Goal: Task Accomplishment & Management: Use online tool/utility

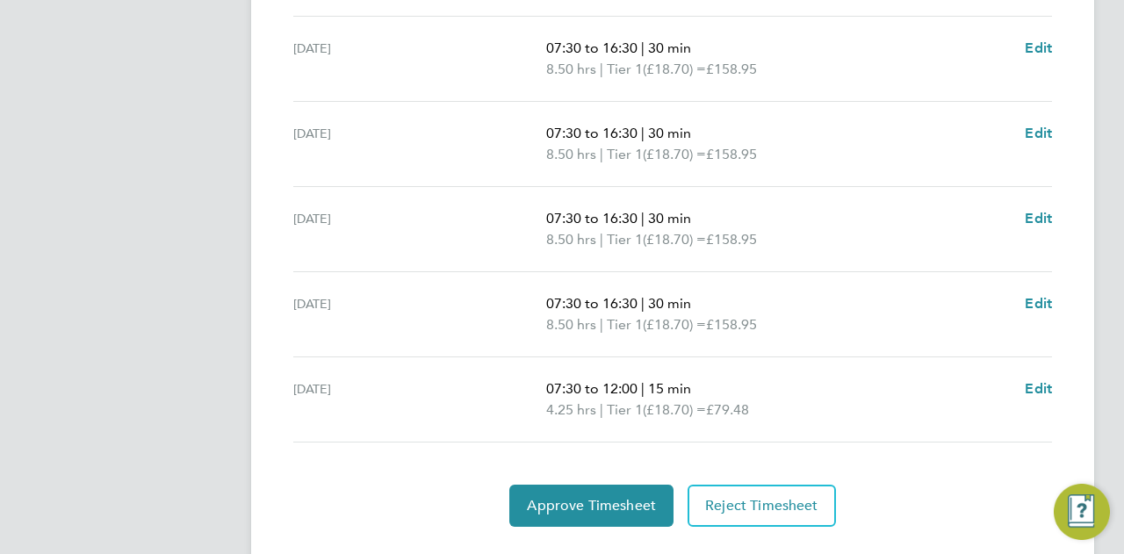
scroll to position [711, 0]
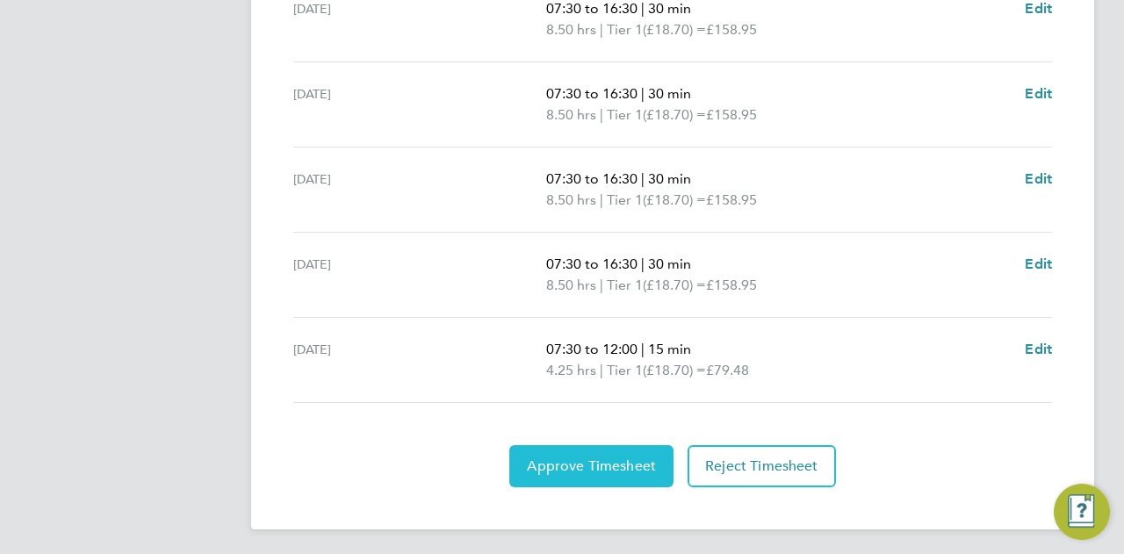
click at [601, 464] on span "Approve Timesheet" at bounding box center [591, 467] width 129 height 18
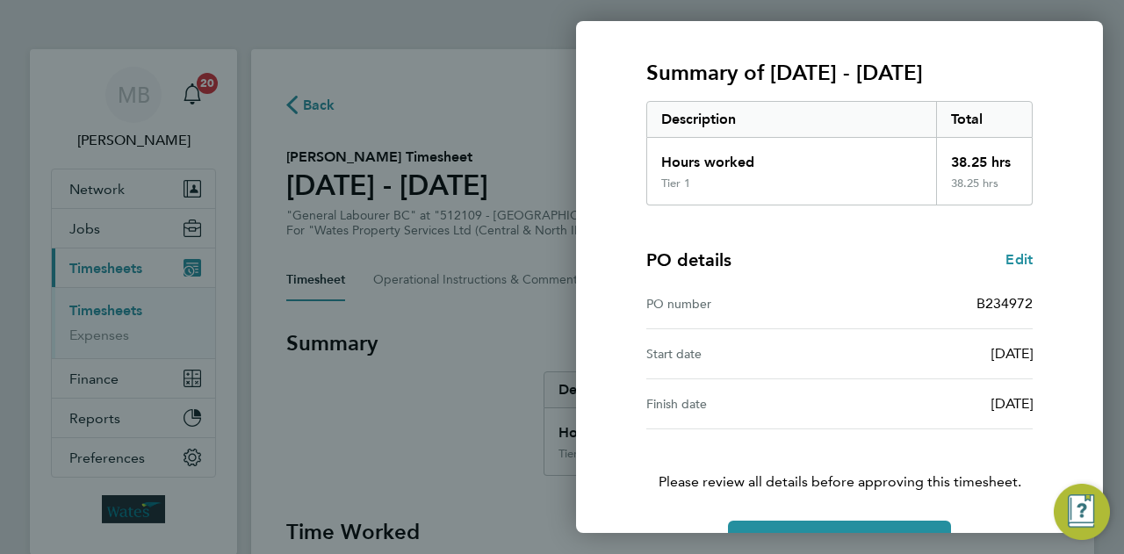
scroll to position [263, 0]
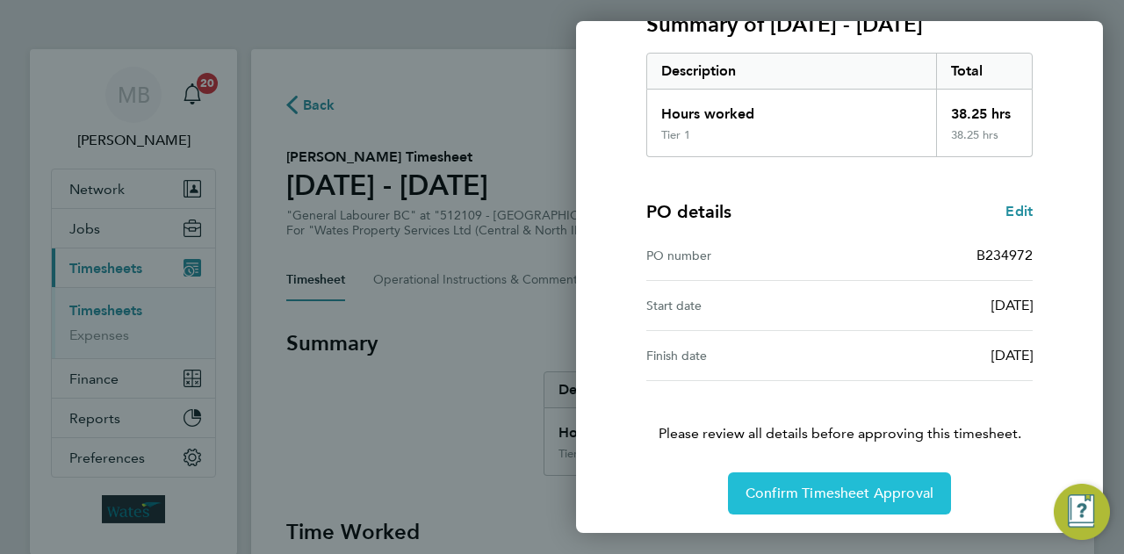
click at [808, 485] on span "Confirm Timesheet Approval" at bounding box center [840, 494] width 188 height 18
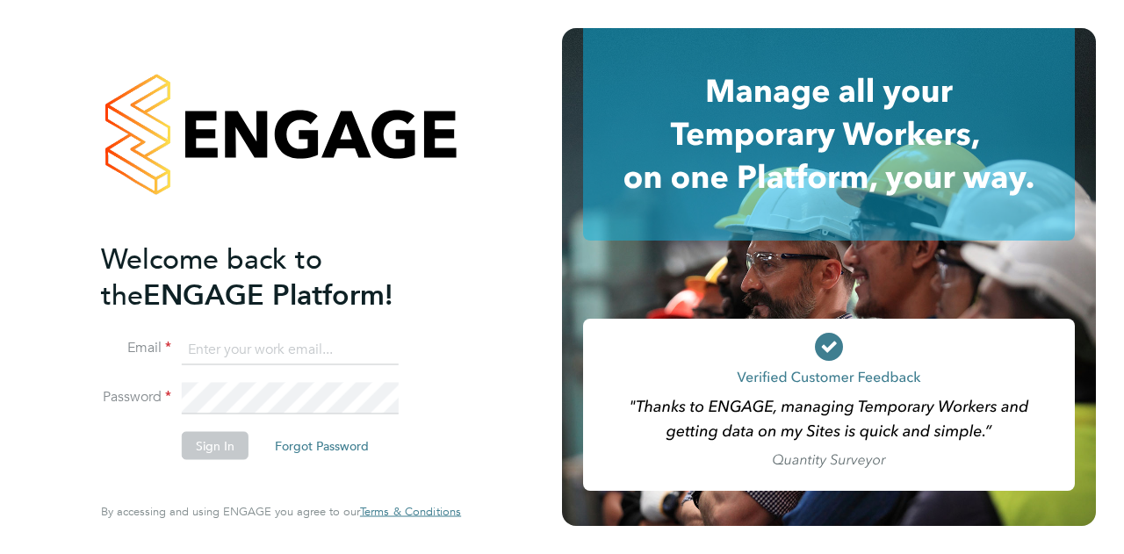
type input "[EMAIL_ADDRESS][DOMAIN_NAME]"
click at [211, 450] on button "Sign In" at bounding box center [215, 445] width 67 height 28
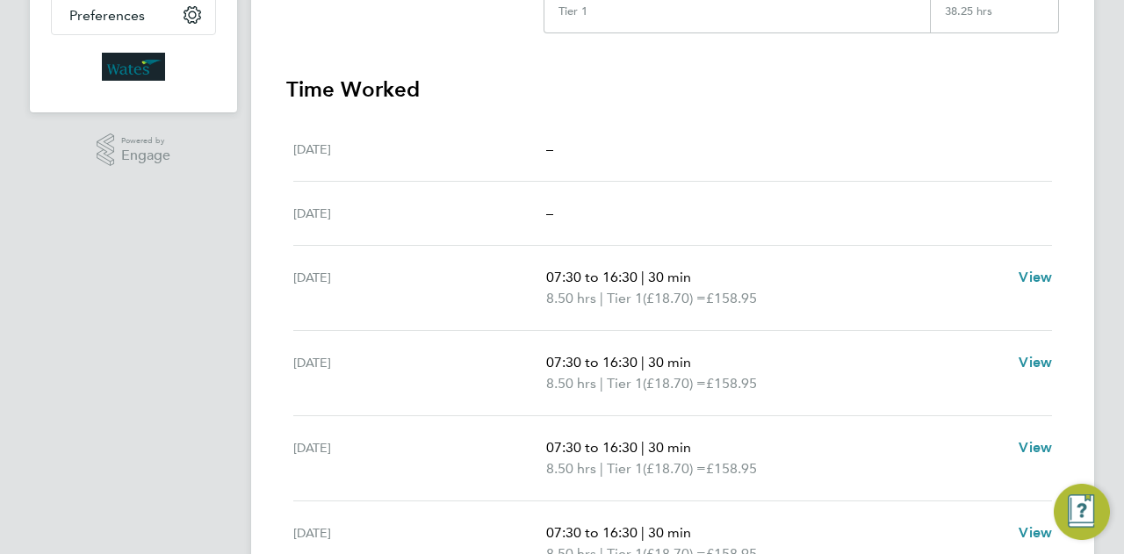
scroll to position [364, 0]
